Goal: Check status: Check status

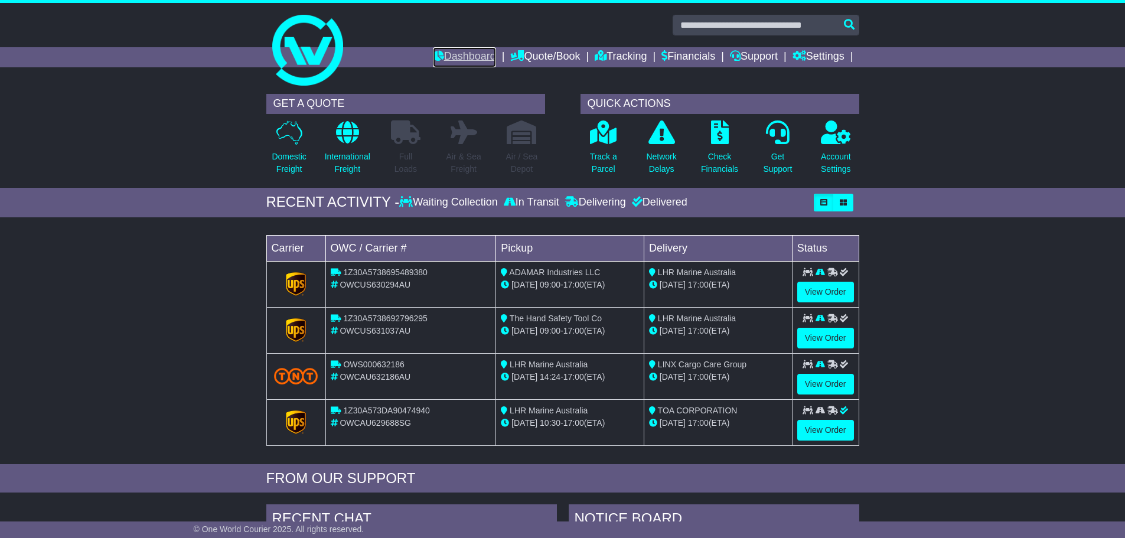
click at [463, 61] on link "Dashboard" at bounding box center [464, 57] width 63 height 20
